Goal: Information Seeking & Learning: Learn about a topic

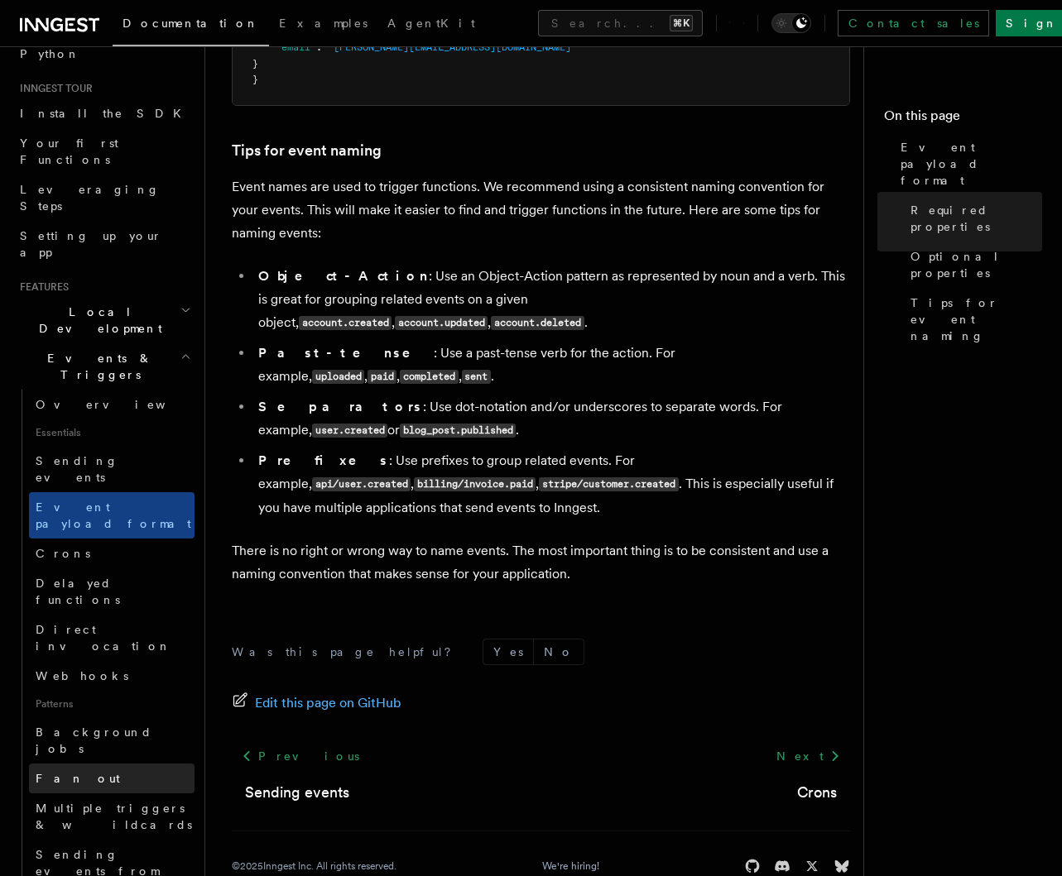
scroll to position [141, 0]
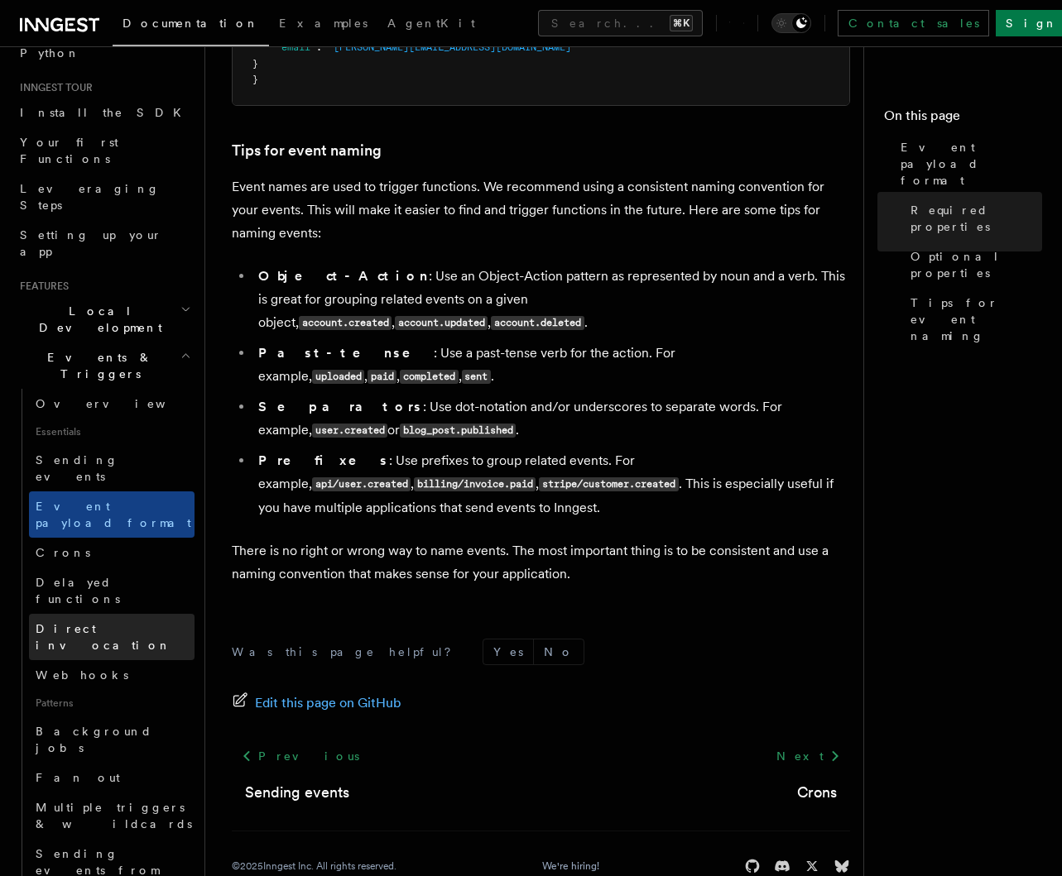
click at [80, 622] on span "Direct invocation" at bounding box center [104, 637] width 136 height 30
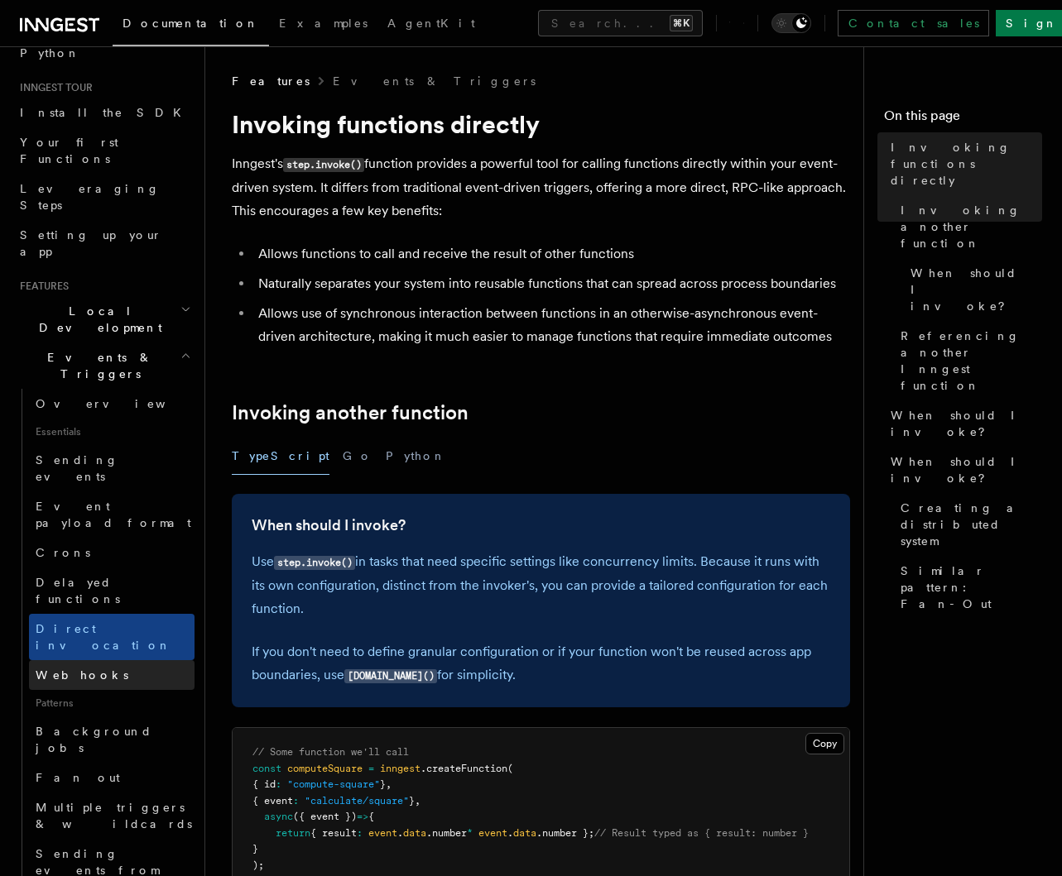
click at [81, 669] on span "Webhooks" at bounding box center [82, 675] width 93 height 13
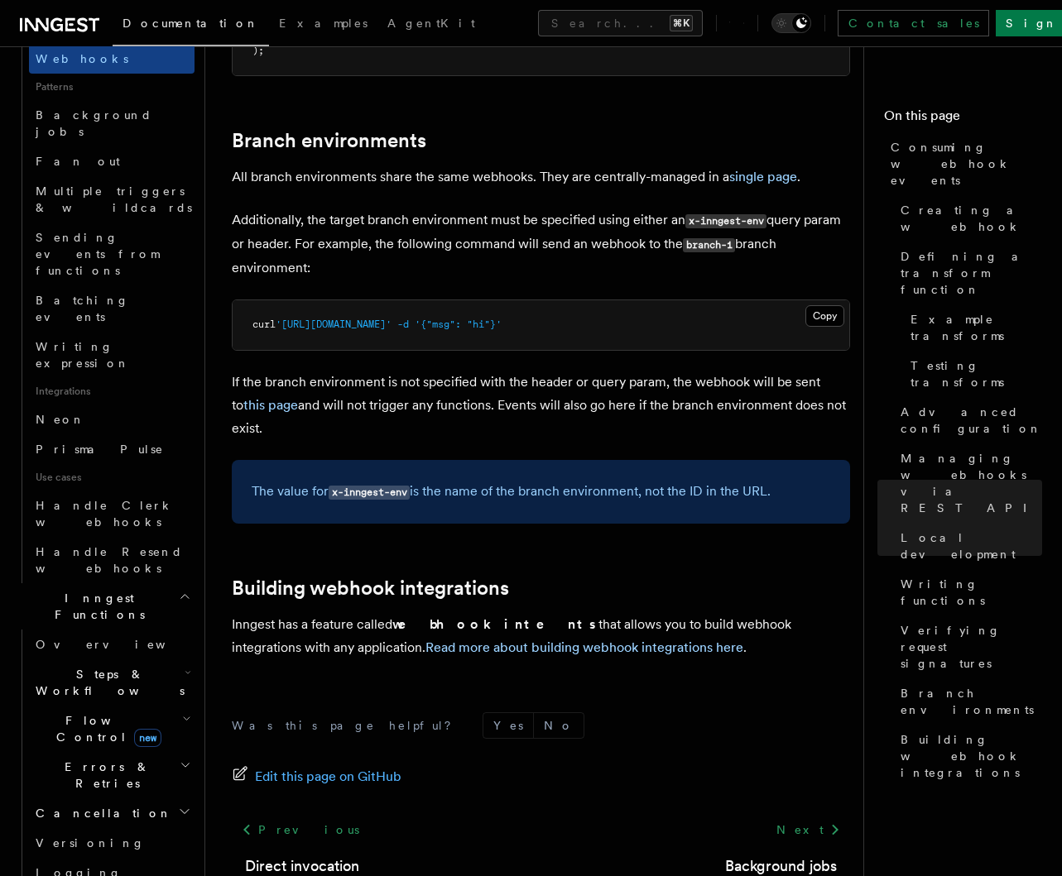
scroll to position [831, 0]
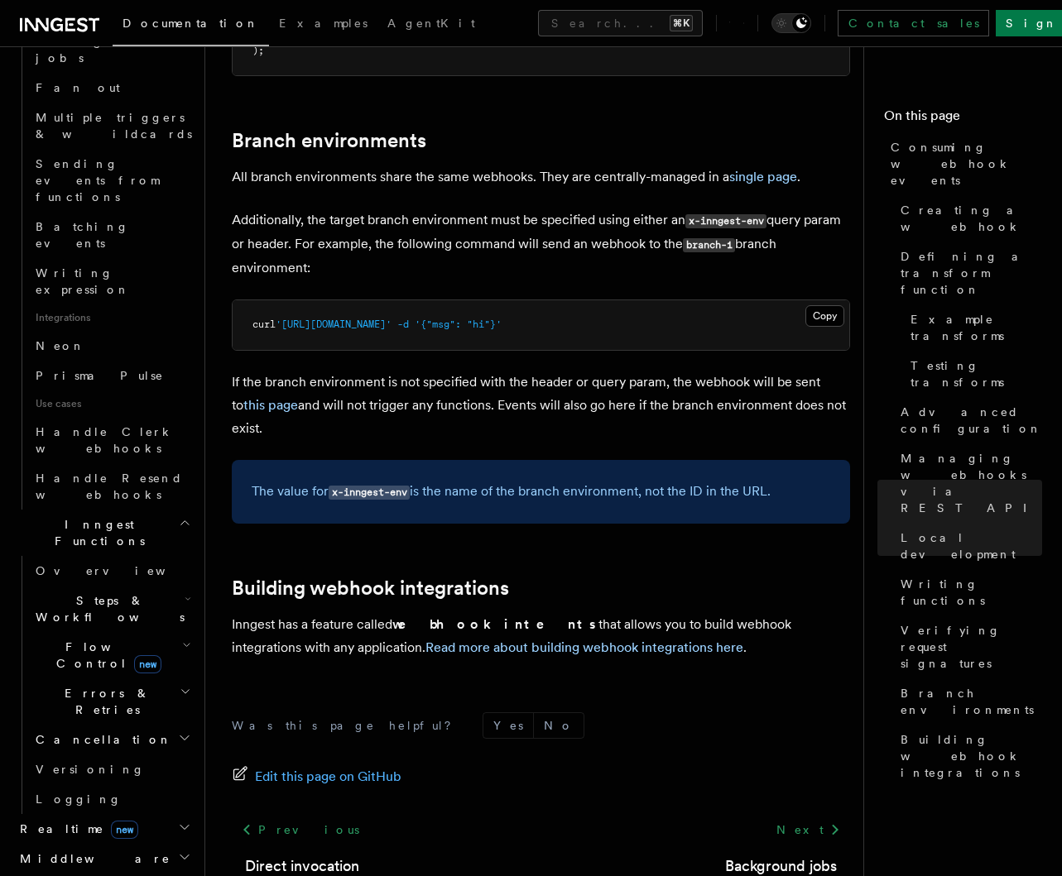
click at [178, 851] on icon "button" at bounding box center [184, 857] width 13 height 13
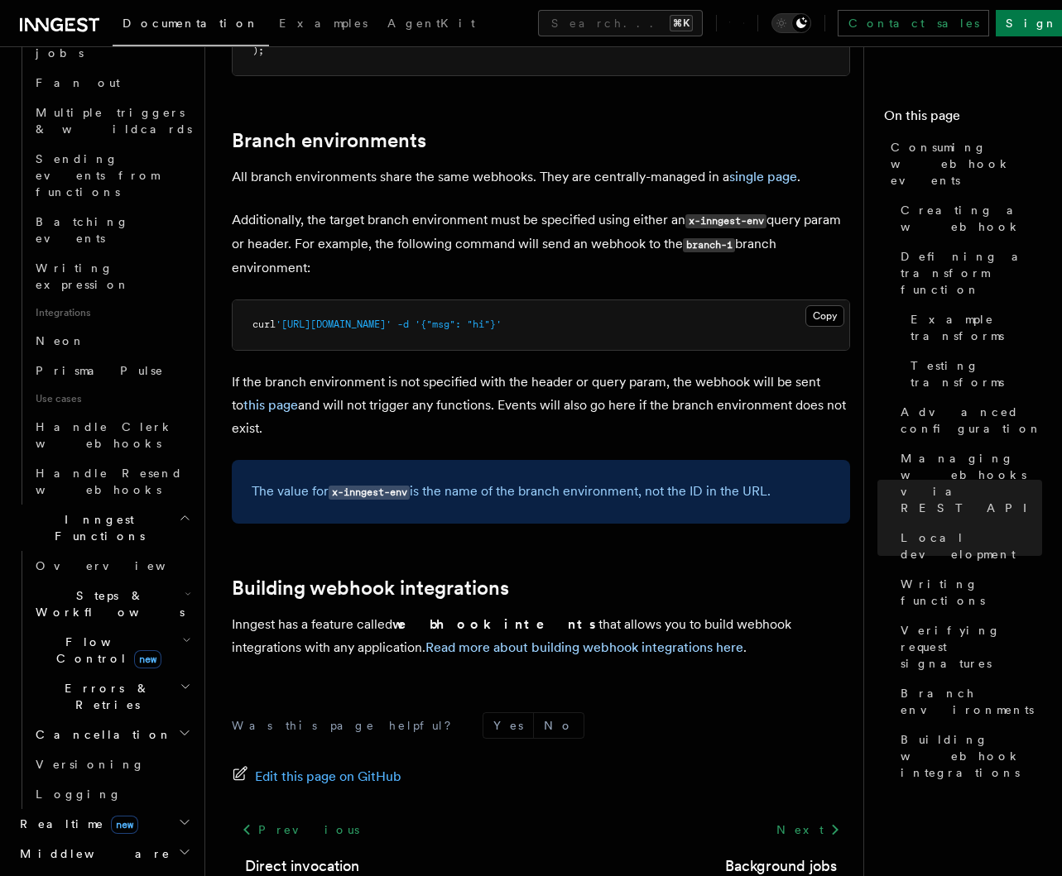
scroll to position [852, 0]
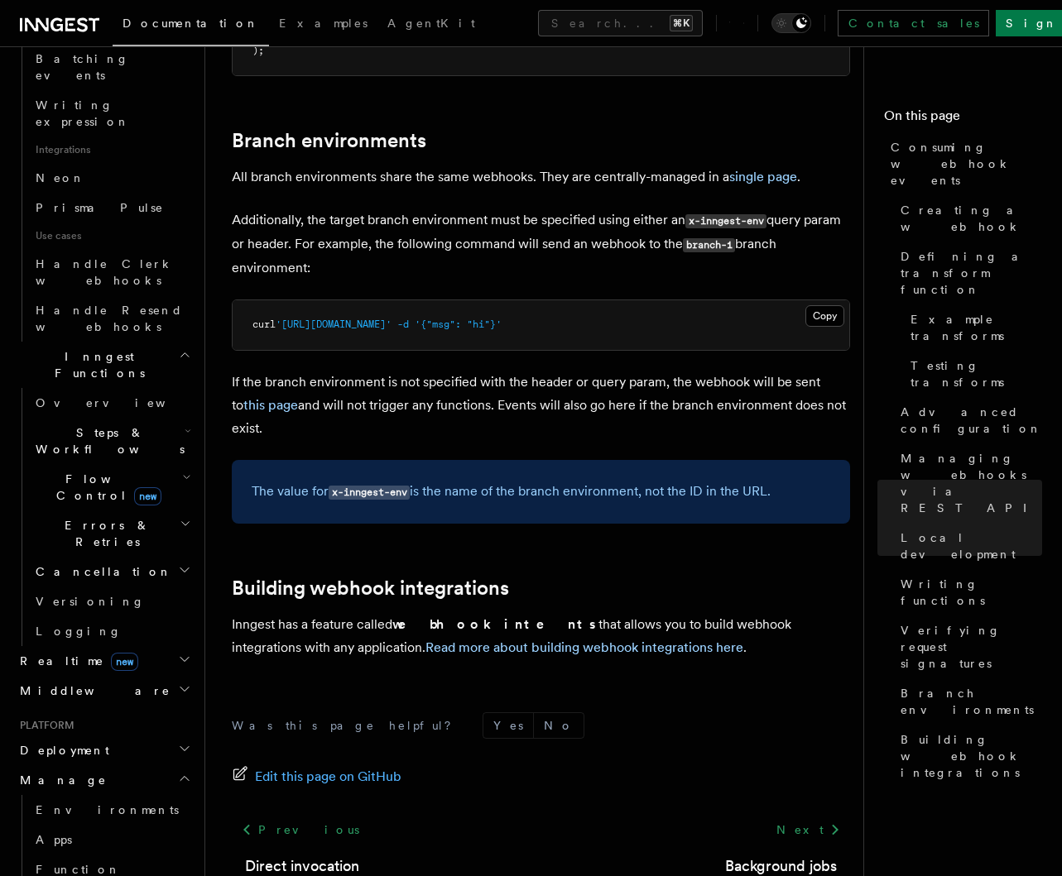
scroll to position [1001, 0]
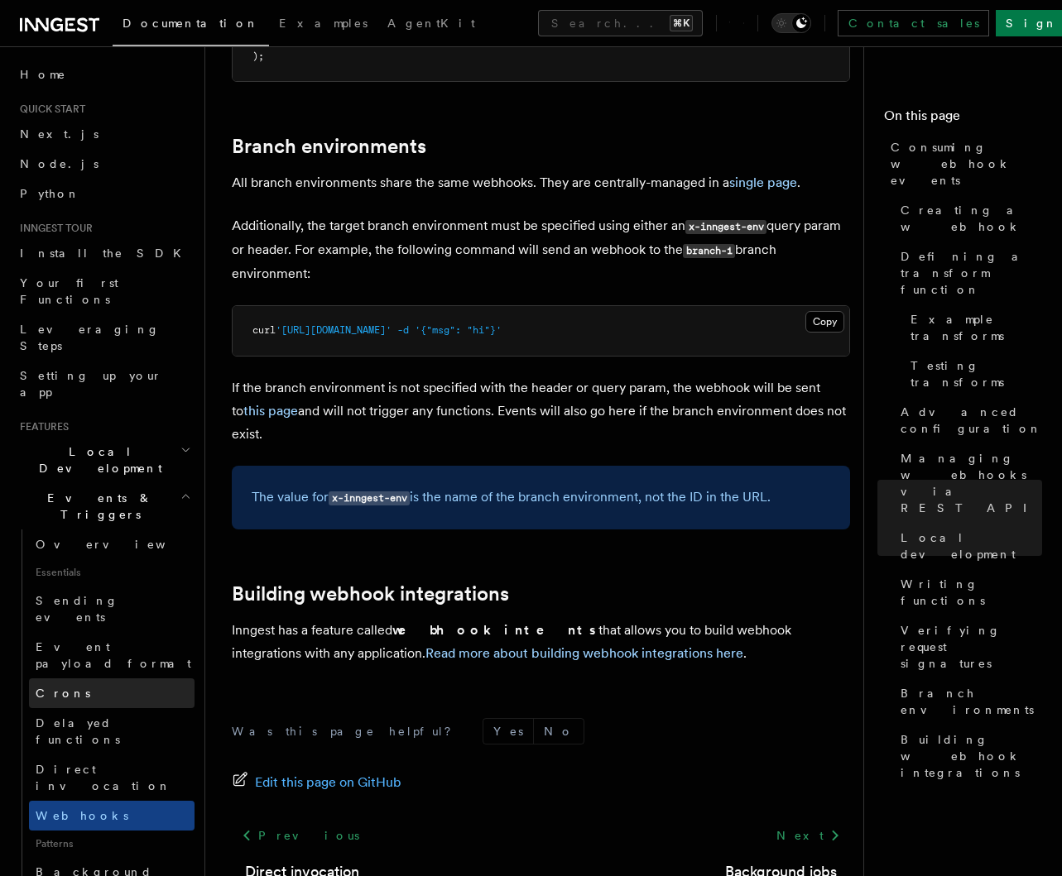
scroll to position [5275, 0]
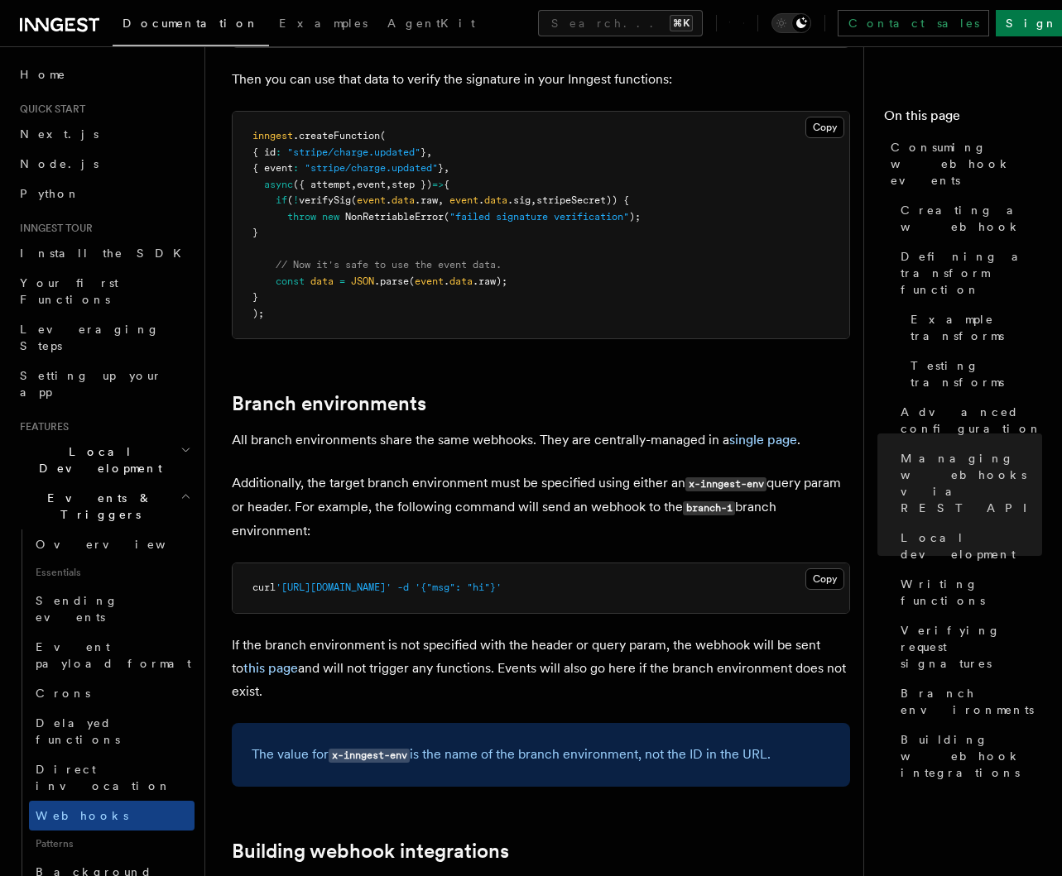
click at [180, 444] on icon "button" at bounding box center [185, 450] width 11 height 13
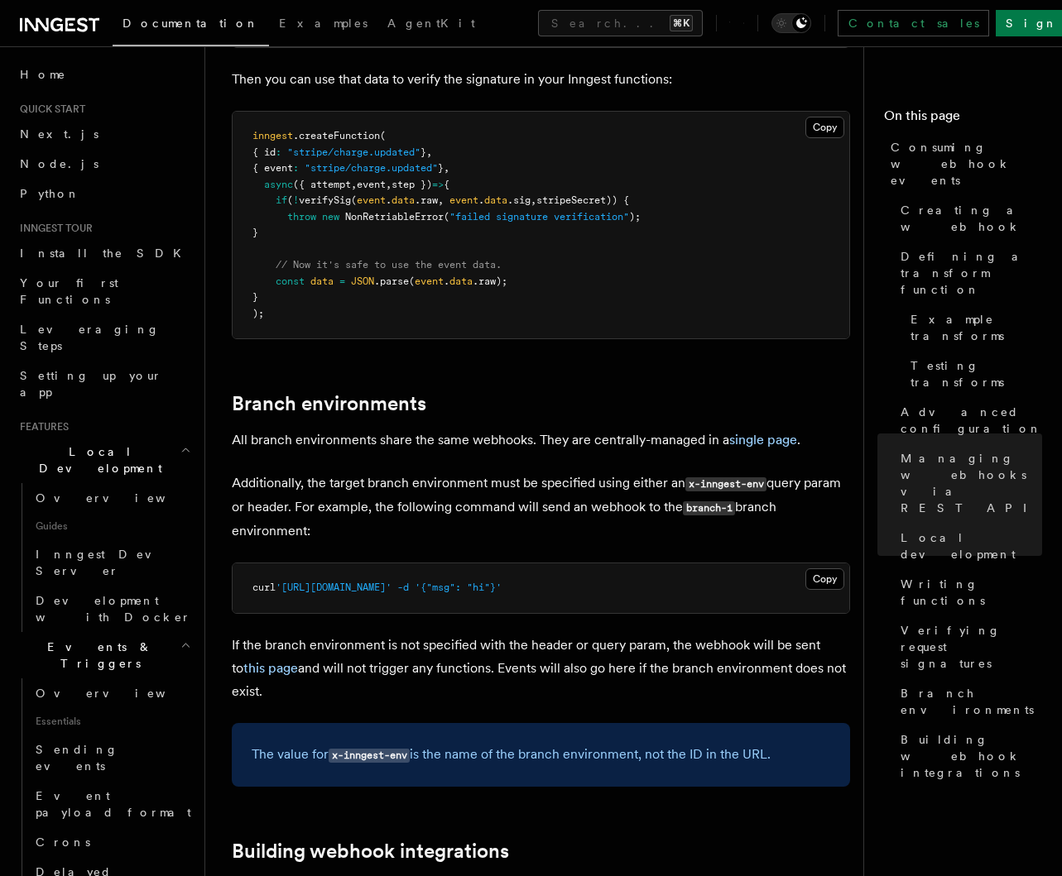
click at [180, 444] on icon "button" at bounding box center [185, 450] width 11 height 13
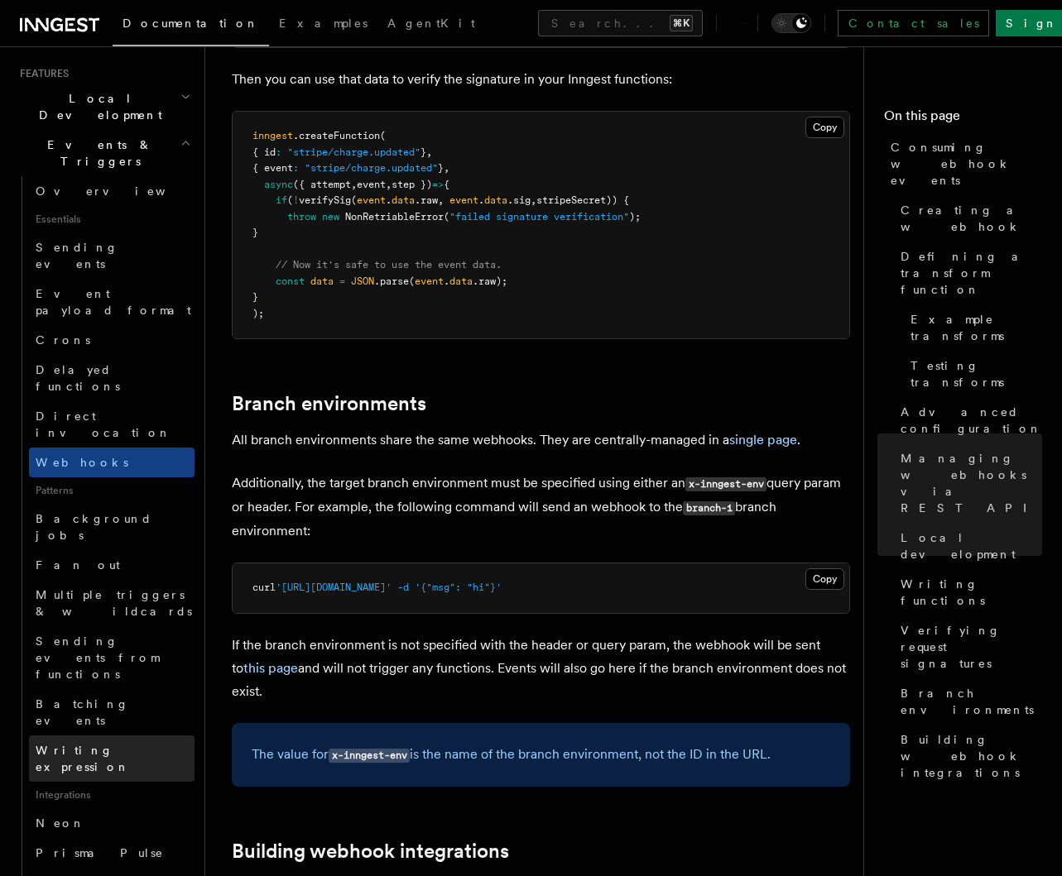
scroll to position [357, 0]
click at [97, 741] on span "Writing expression" at bounding box center [83, 756] width 94 height 30
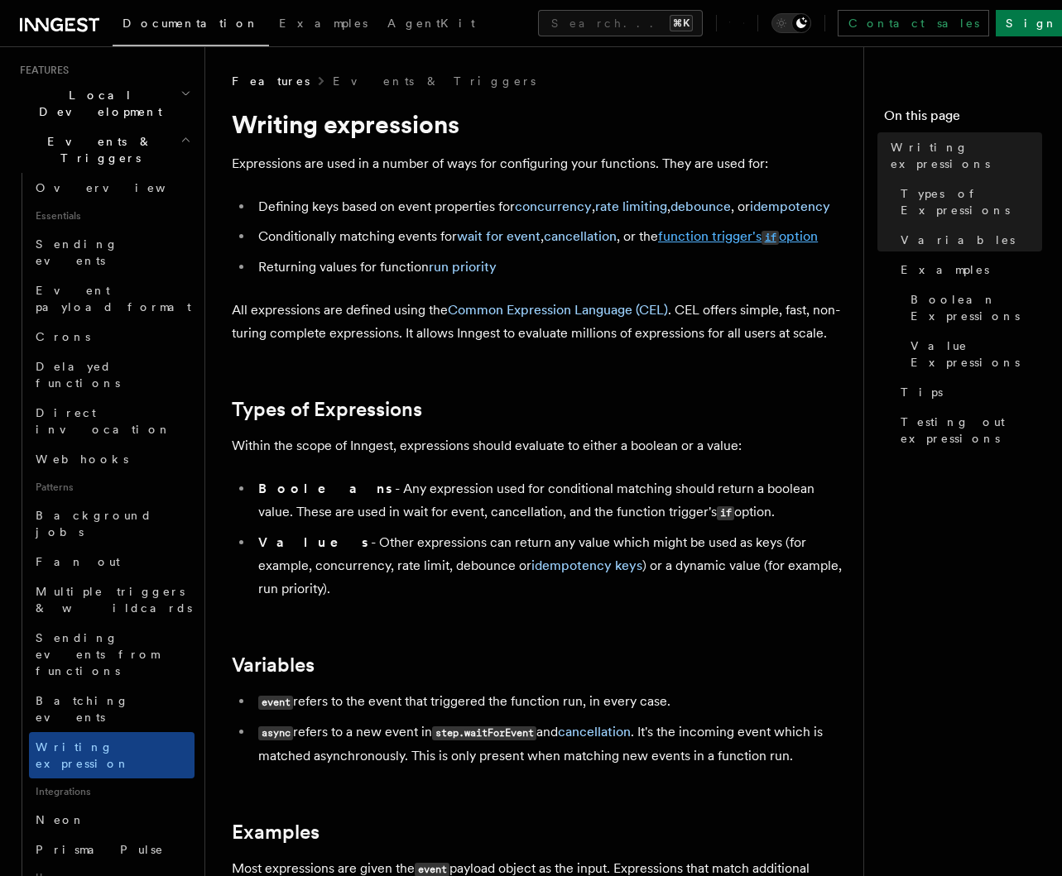
click at [721, 241] on link "function trigger's if option" at bounding box center [738, 236] width 160 height 16
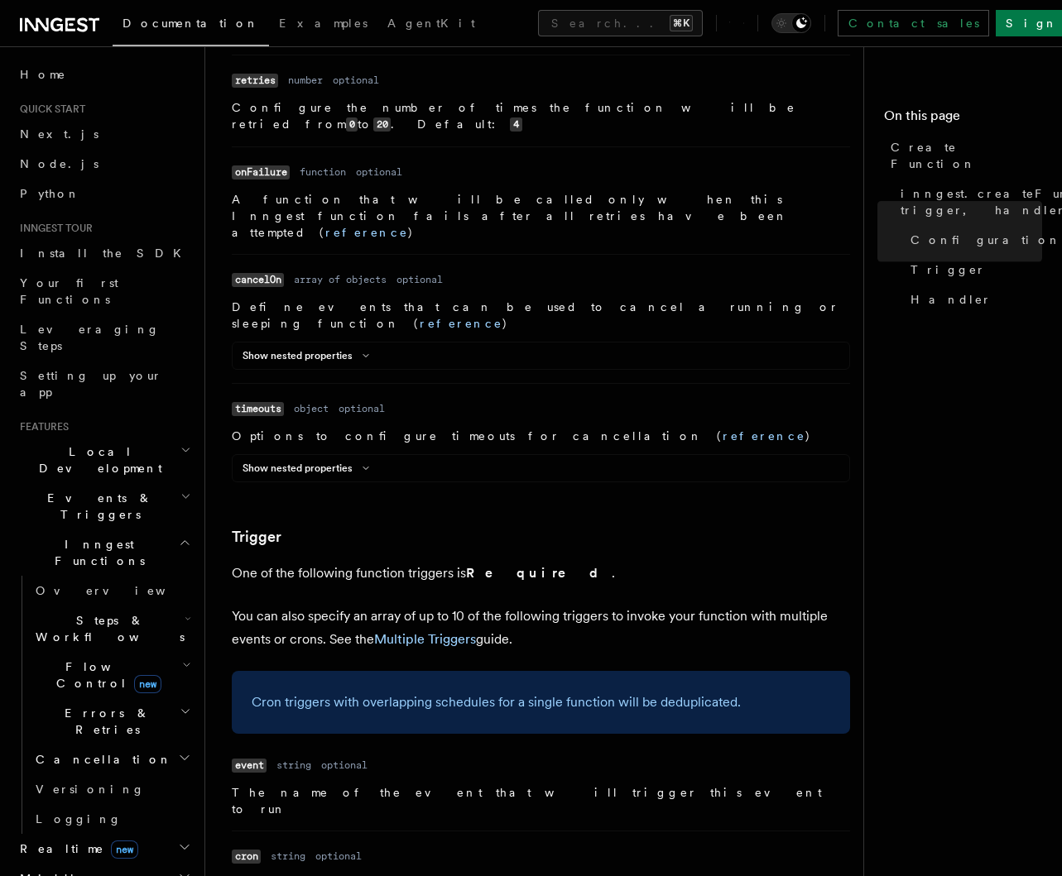
scroll to position [1981, 0]
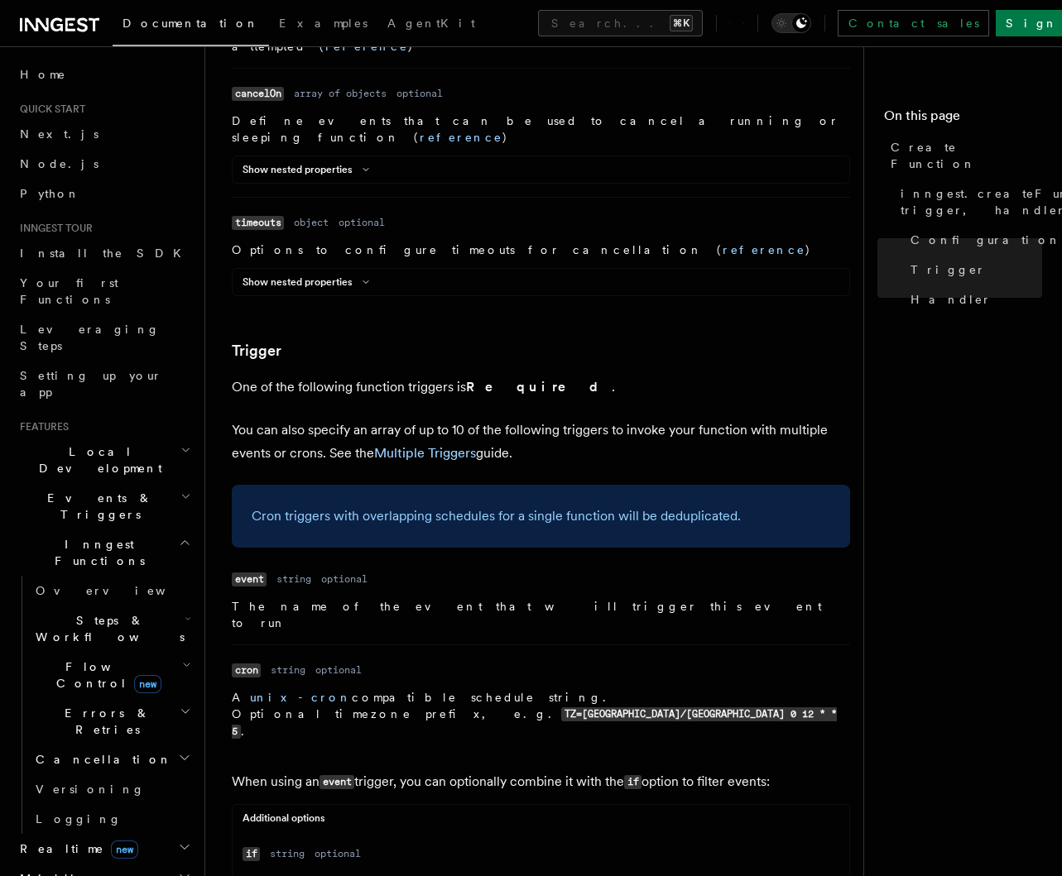
click at [826, 645] on li "Name cron Type string Required optional Description A unix-cron compatible sche…" at bounding box center [541, 693] width 618 height 96
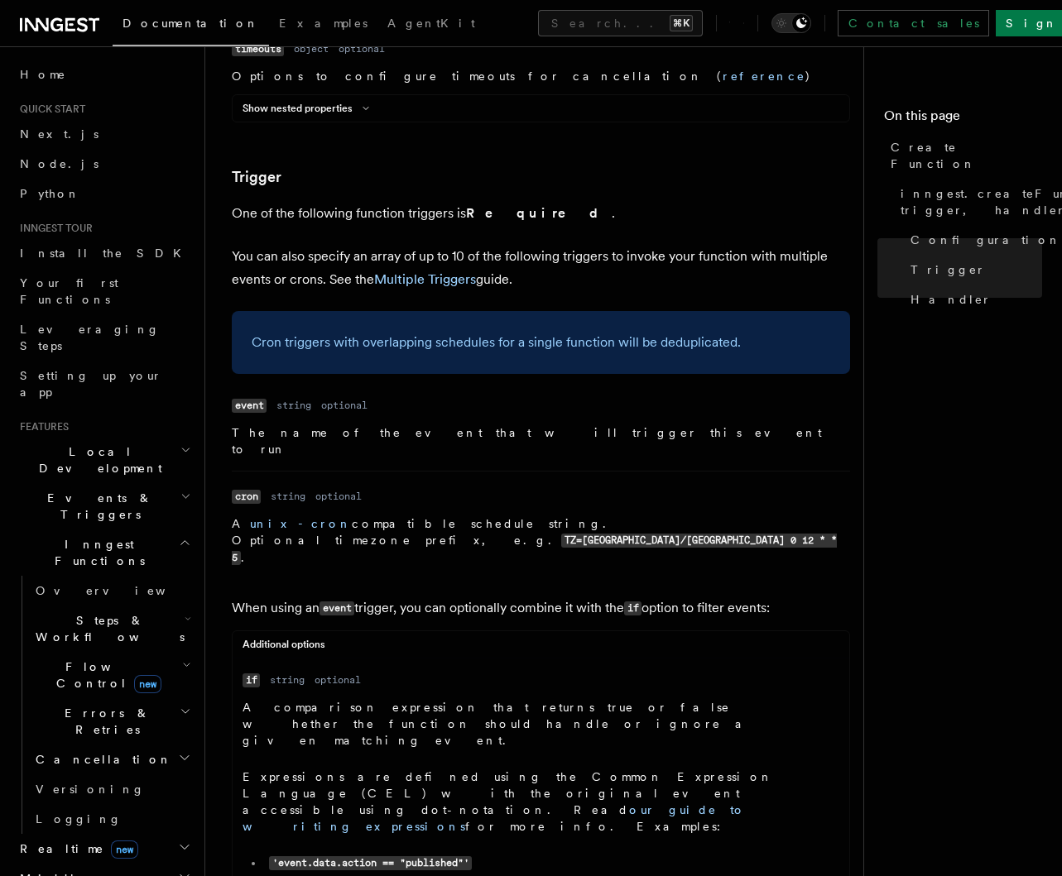
scroll to position [2186, 0]
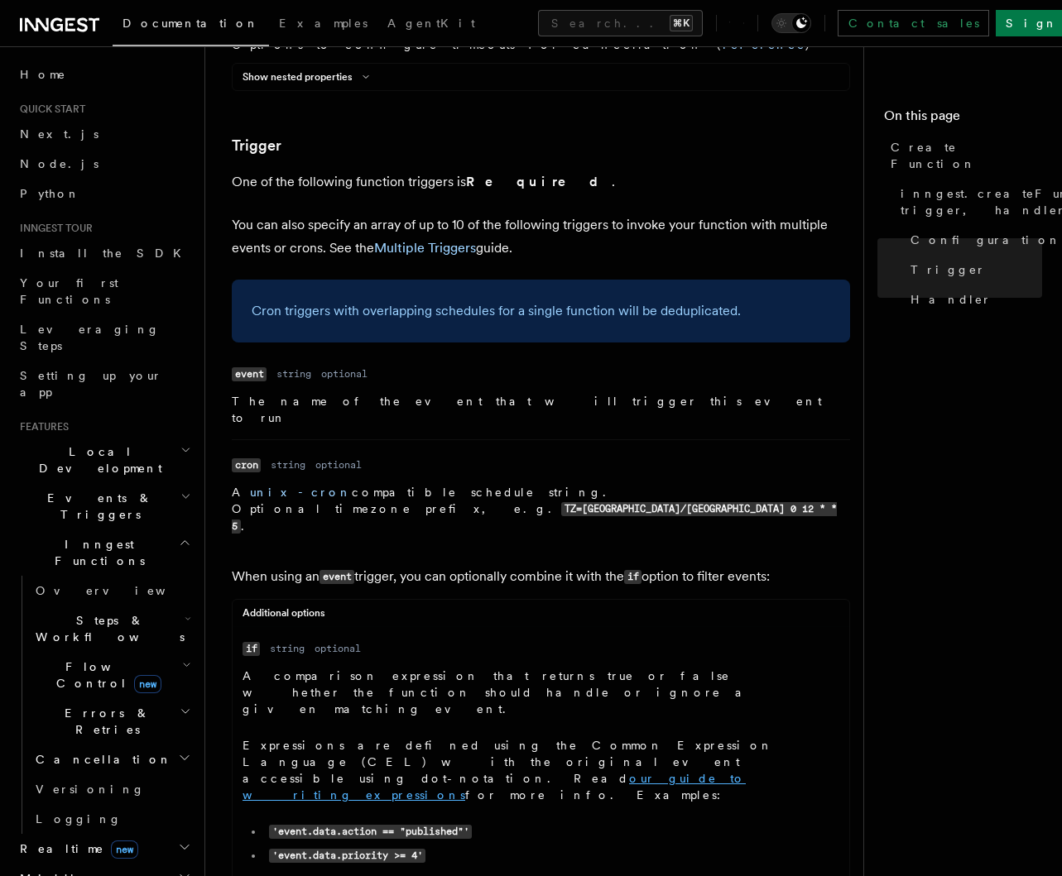
click at [420, 772] on link "our guide to writing expressions" at bounding box center [494, 787] width 503 height 30
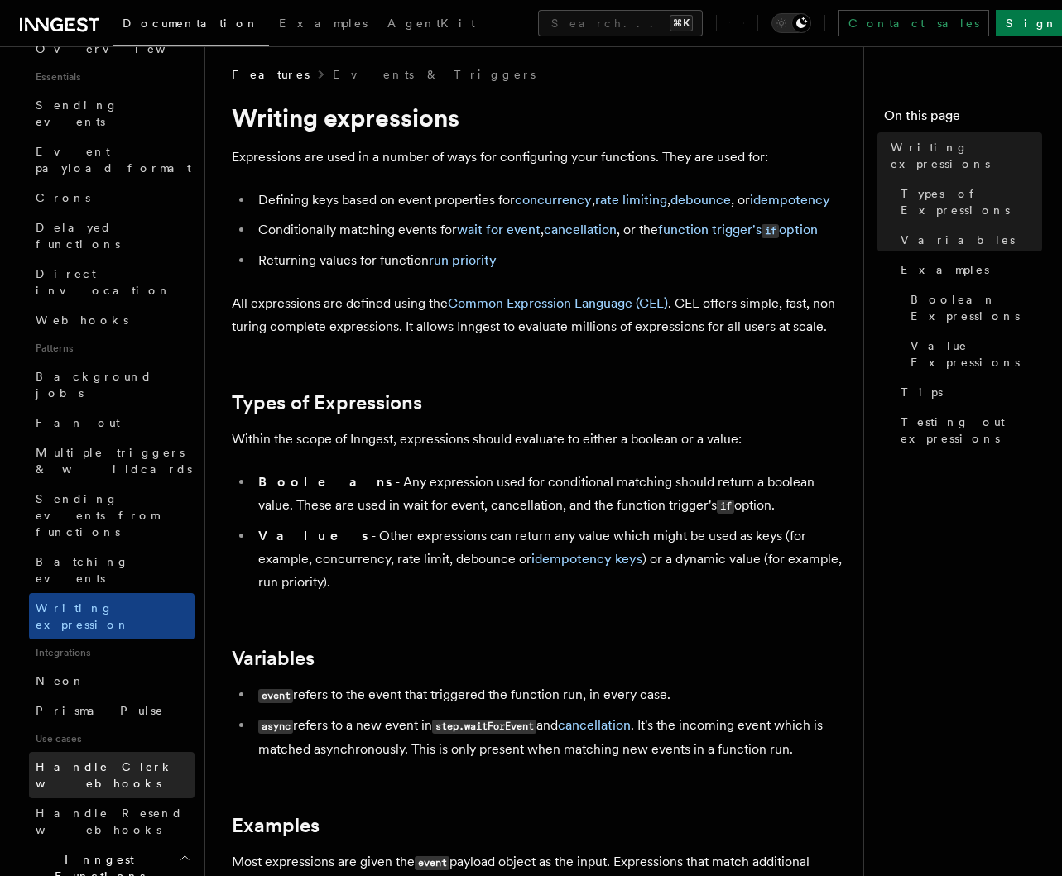
scroll to position [596, 0]
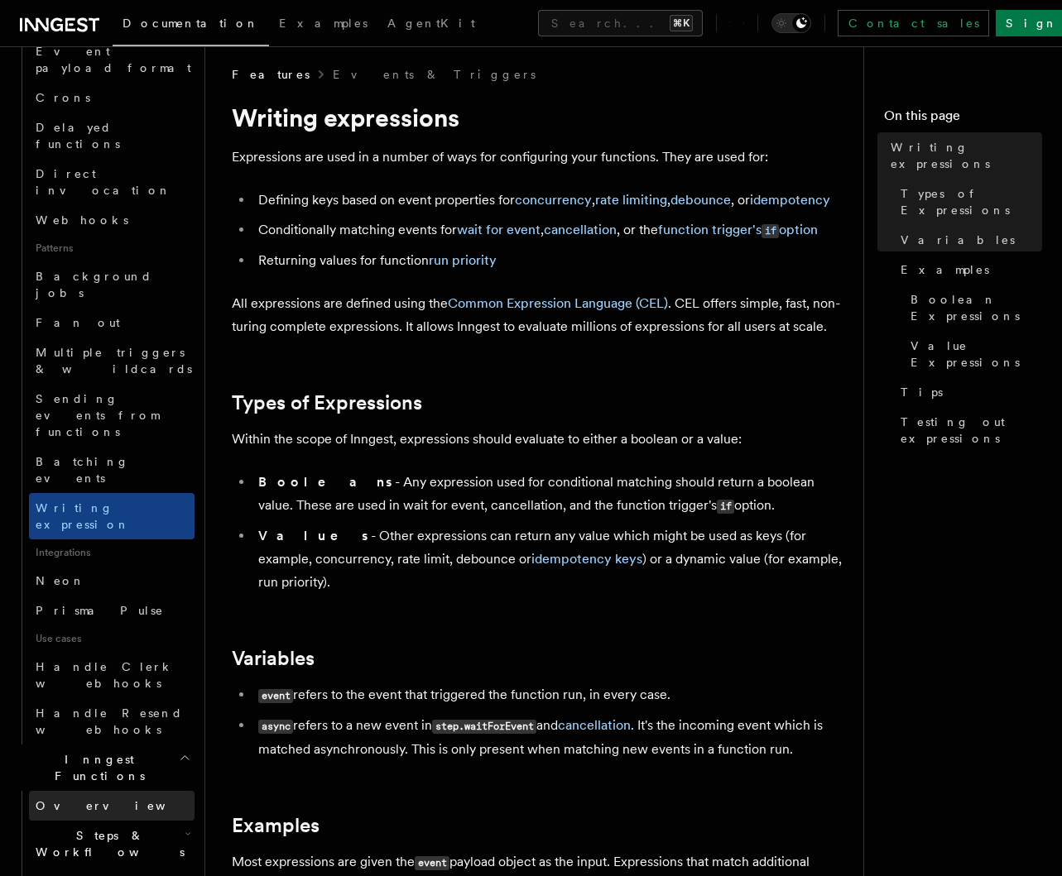
click at [133, 791] on link "Overview" at bounding box center [112, 806] width 166 height 30
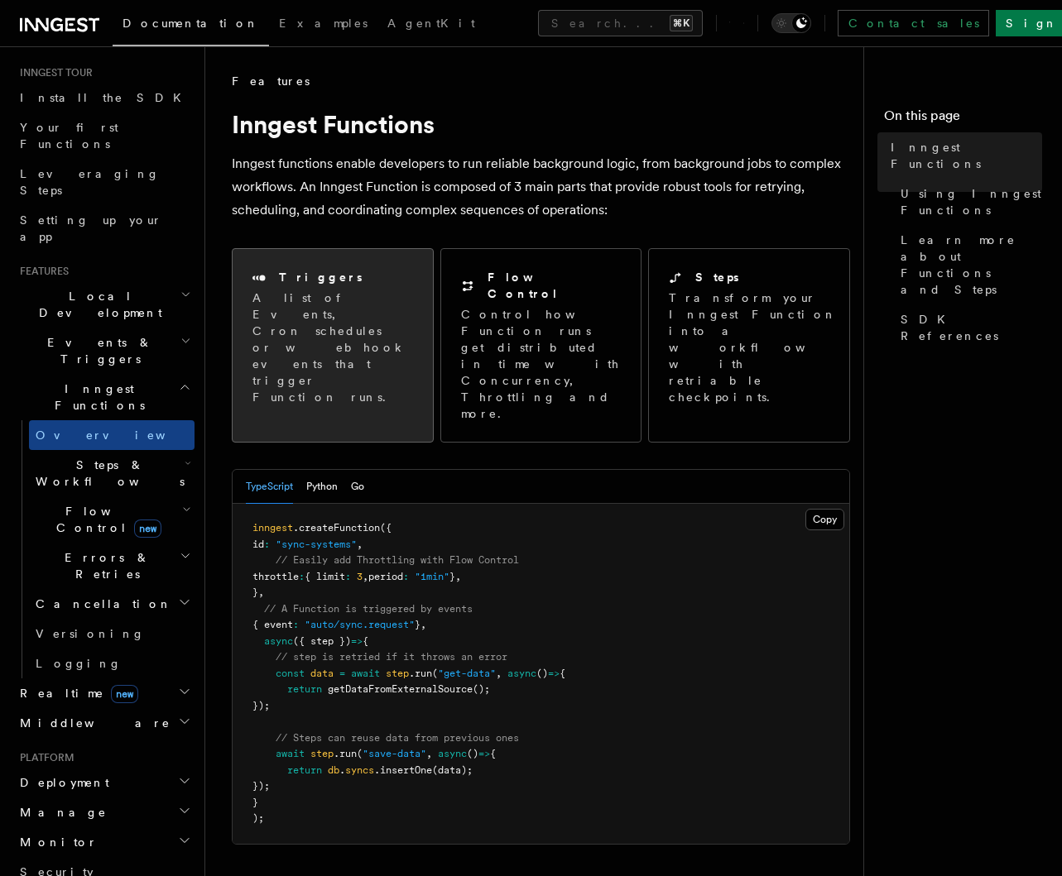
click at [358, 323] on p "A list of Events, Cron schedules or webhook events that trigger Function runs." at bounding box center [332, 348] width 161 height 116
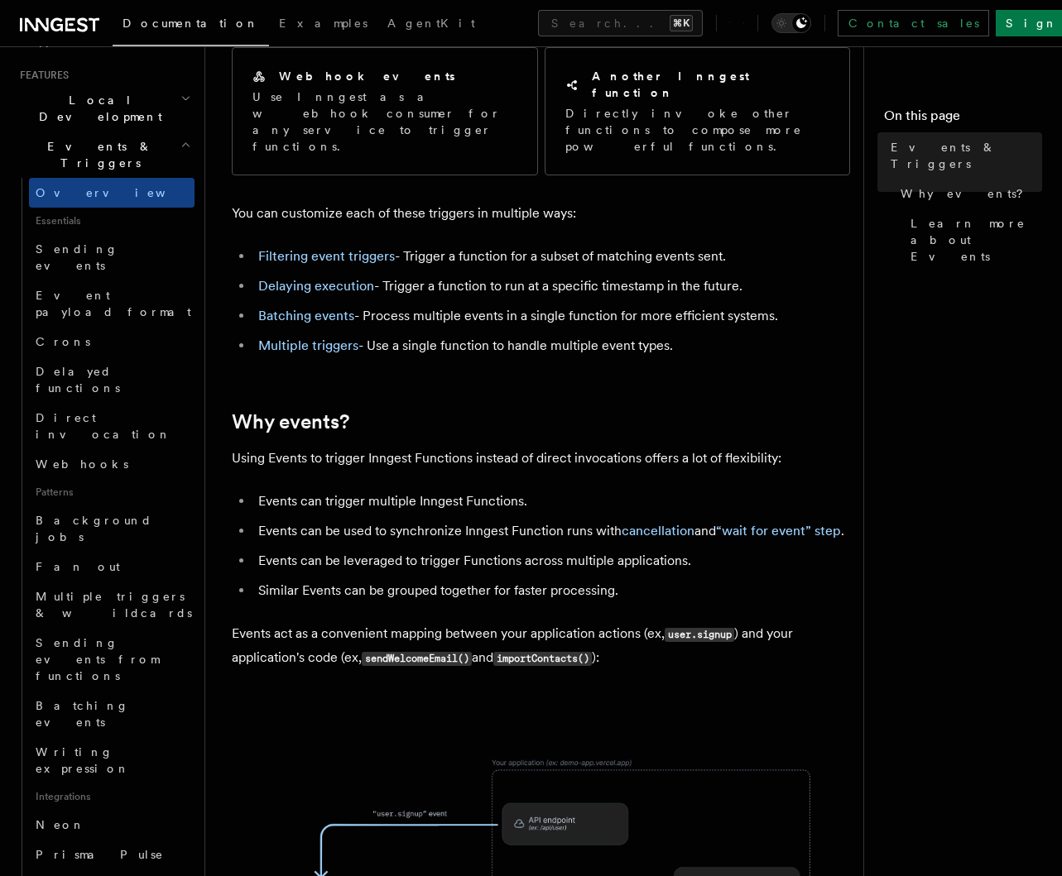
scroll to position [590, 0]
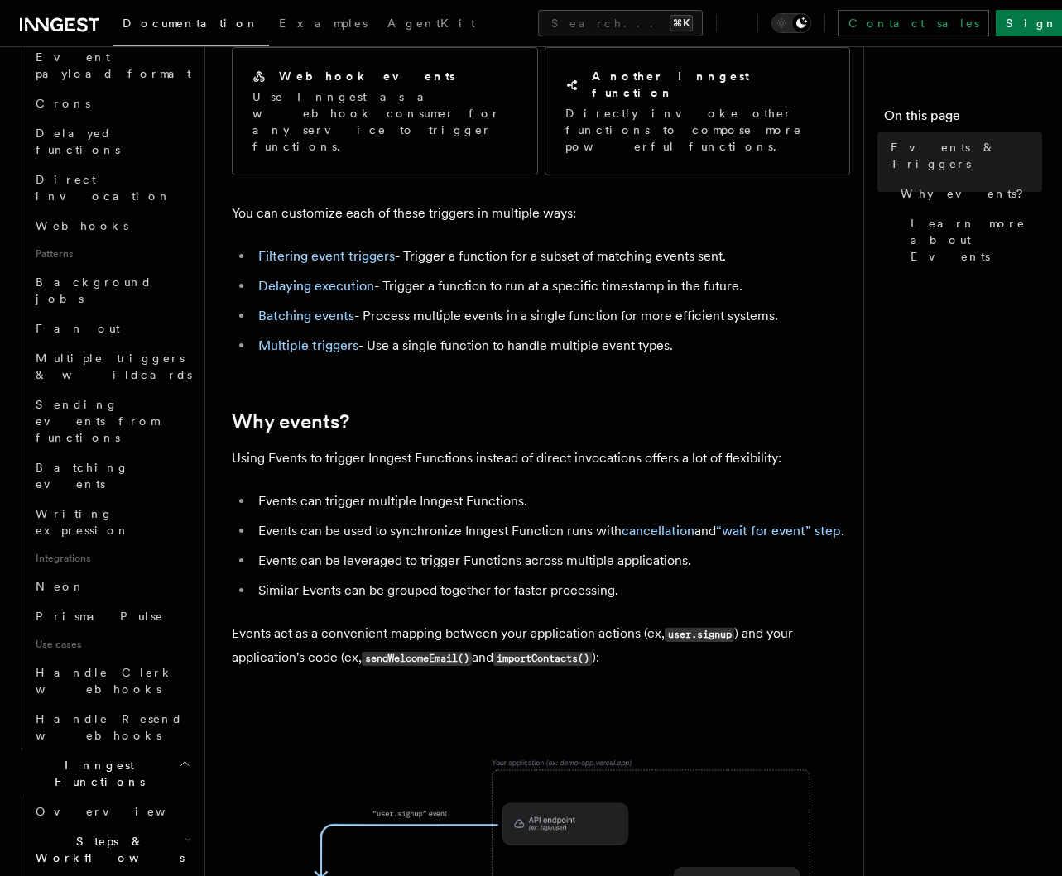
click at [185, 833] on icon "button" at bounding box center [188, 839] width 7 height 13
click at [186, 839] on icon "button" at bounding box center [188, 840] width 4 height 2
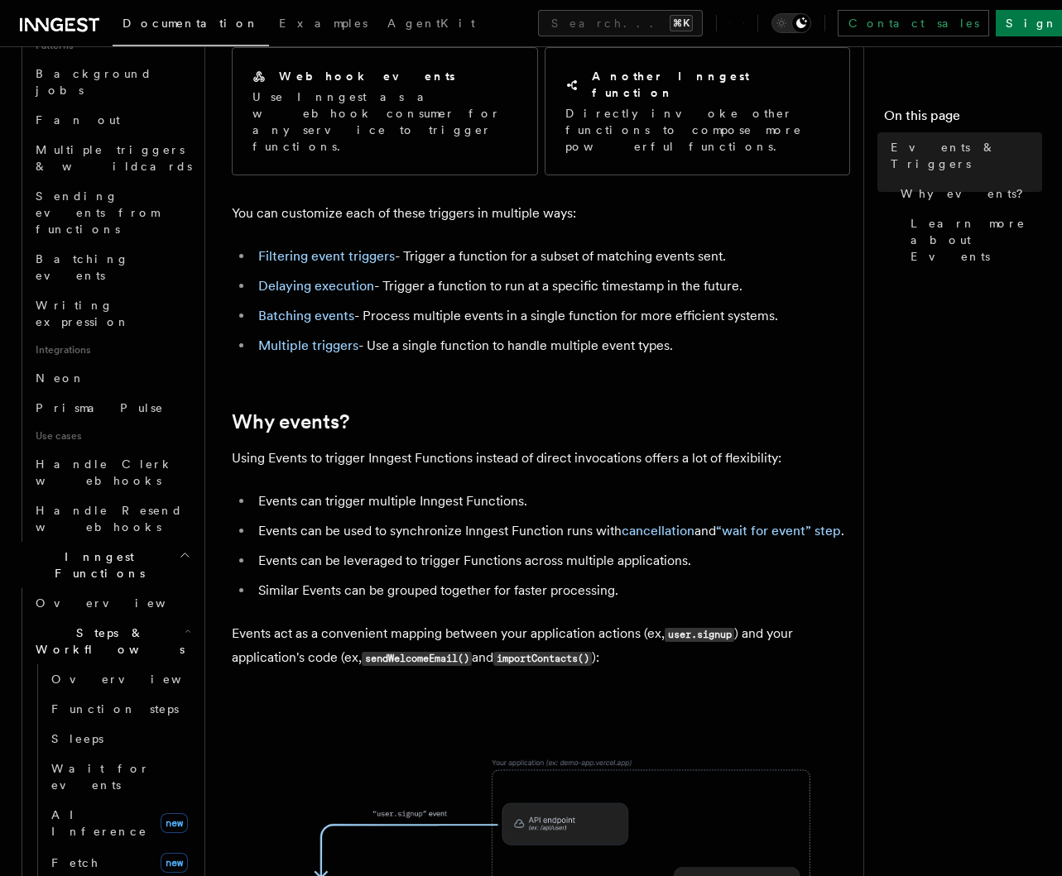
scroll to position [804, 0]
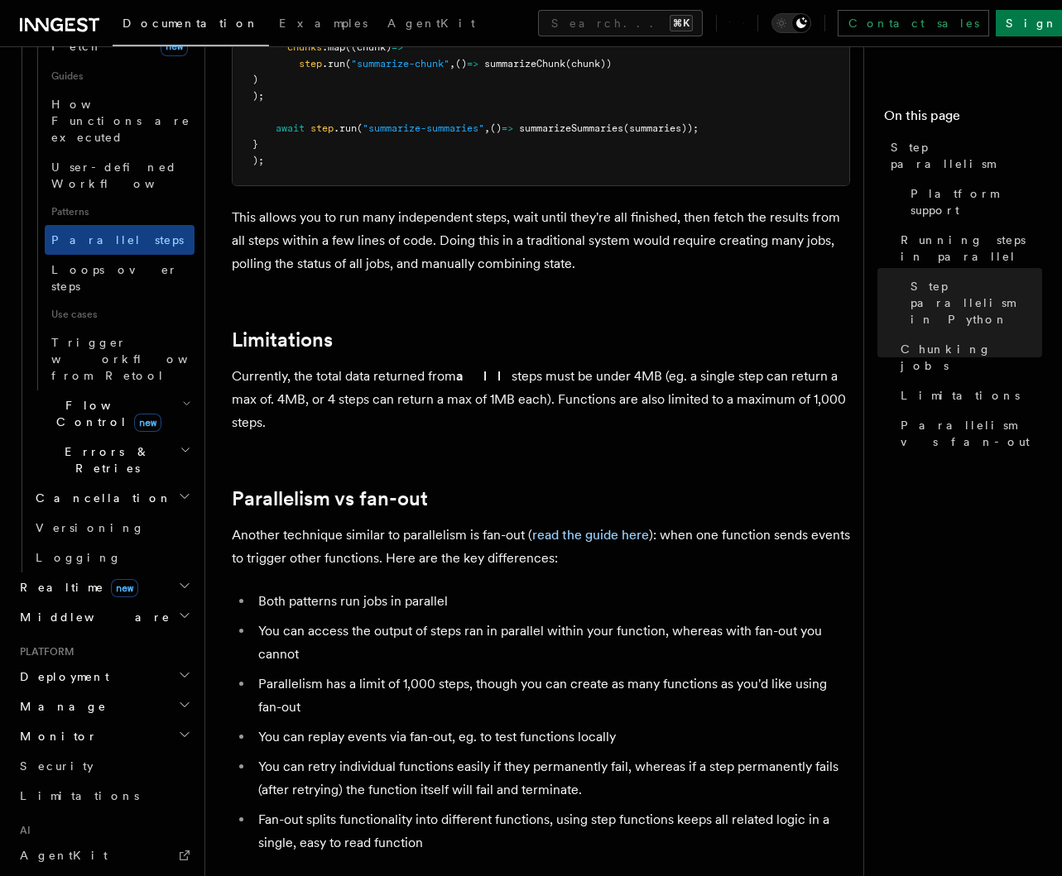
scroll to position [2755, 0]
